Goal: Information Seeking & Learning: Learn about a topic

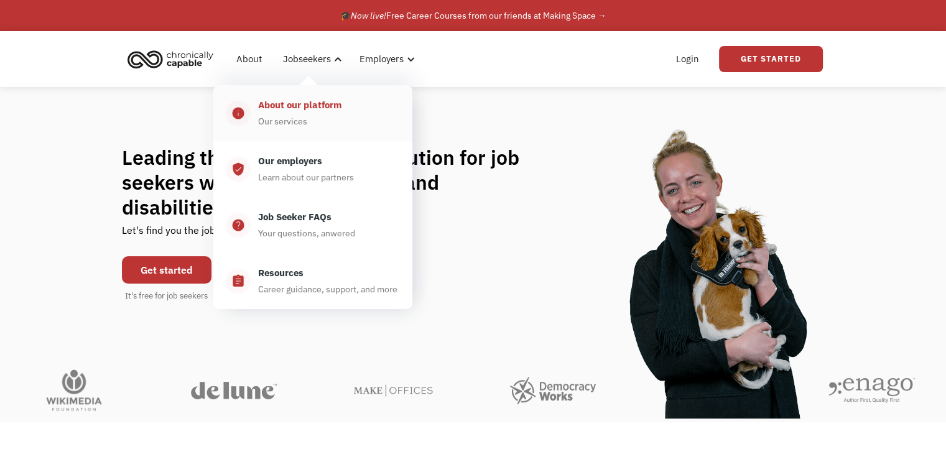
click at [296, 110] on div "About our platform" at bounding box center [299, 105] width 83 height 15
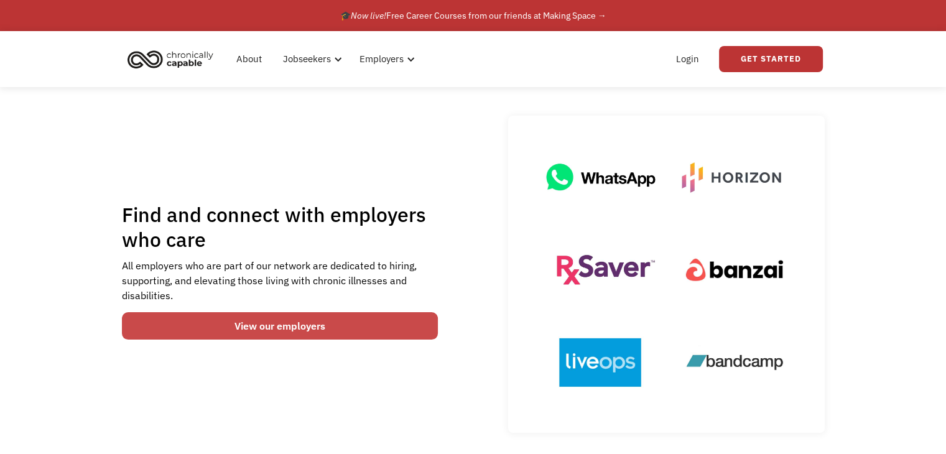
click at [281, 320] on link "View our employers" at bounding box center [280, 325] width 317 height 27
